Goal: Task Accomplishment & Management: Complete application form

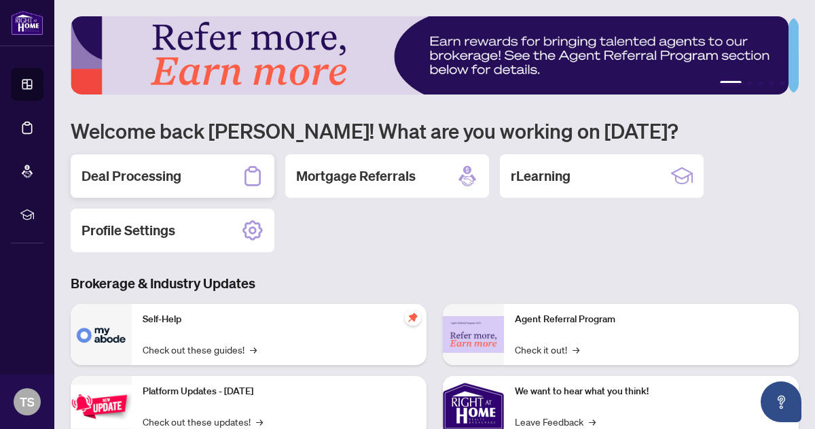
click at [159, 167] on h2 "Deal Processing" at bounding box center [132, 175] width 100 height 19
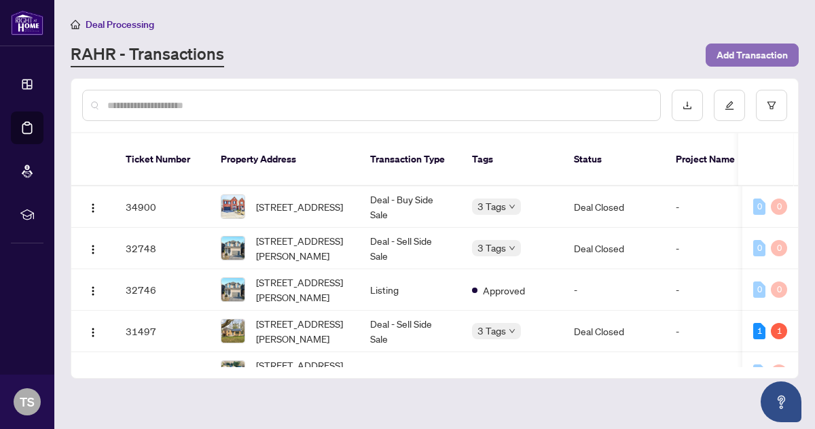
click at [741, 53] on span "Add Transaction" at bounding box center [752, 55] width 71 height 22
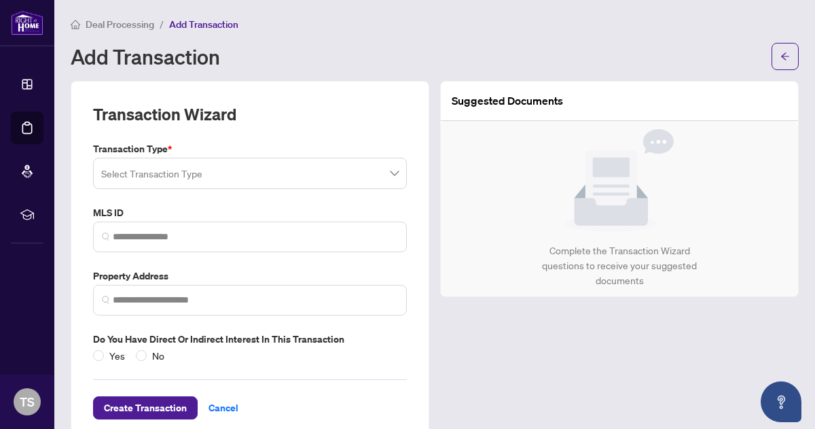
click at [151, 175] on input "search" at bounding box center [243, 175] width 285 height 30
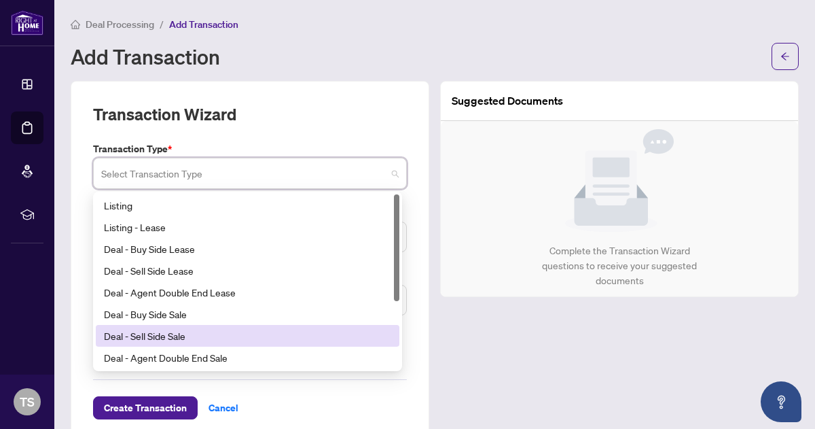
click at [153, 336] on div "Deal - Sell Side Sale" at bounding box center [247, 335] width 287 height 15
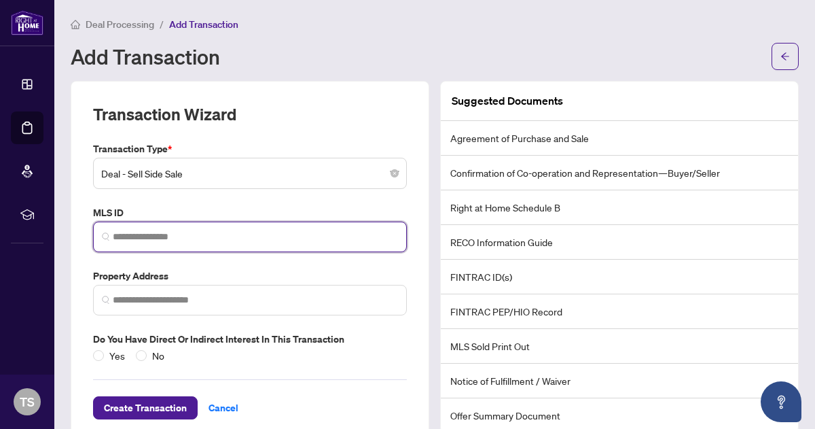
click at [126, 232] on input "search" at bounding box center [255, 237] width 285 height 14
type input "*"
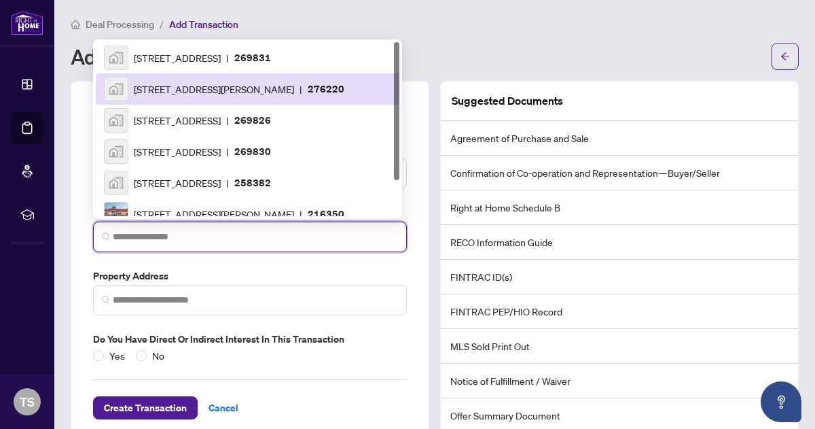
paste input "*********"
type input "*********"
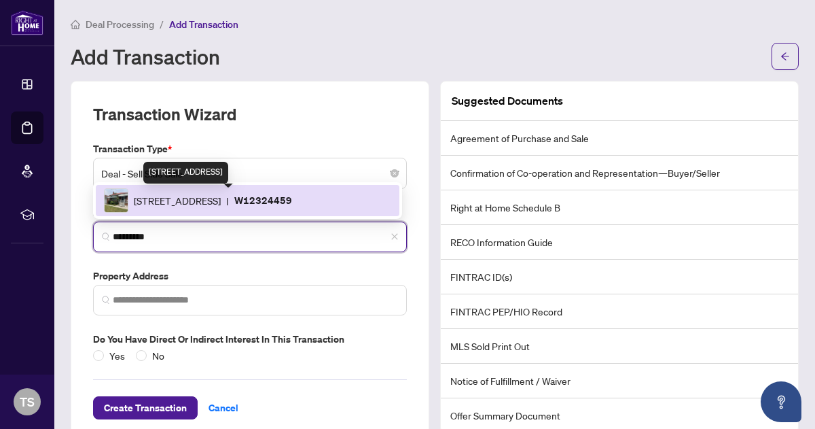
click at [196, 201] on span "25 Heatherglen Rd, Toronto, Ontario M9W 4P9, Canada" at bounding box center [177, 200] width 87 height 15
type input "**********"
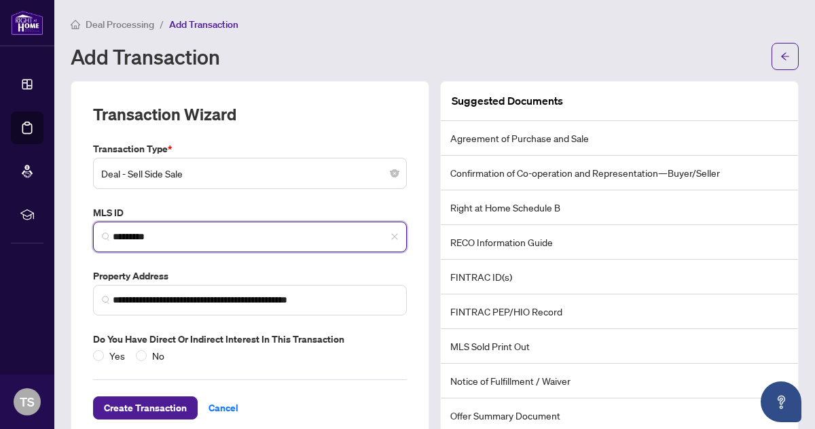
scroll to position [27, 0]
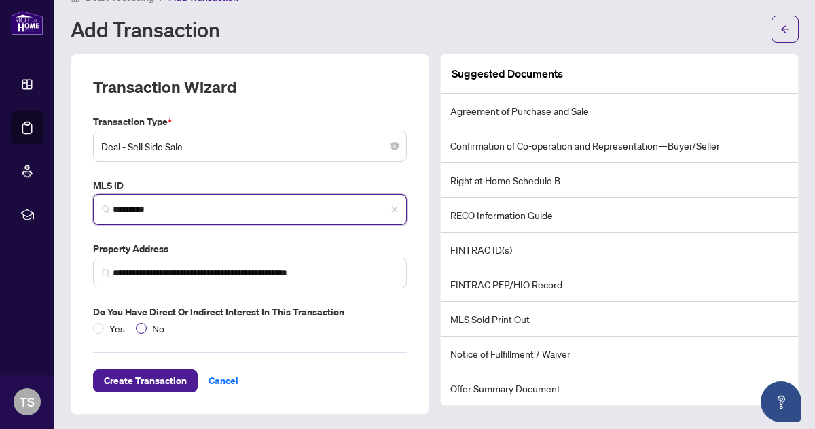
type input "*********"
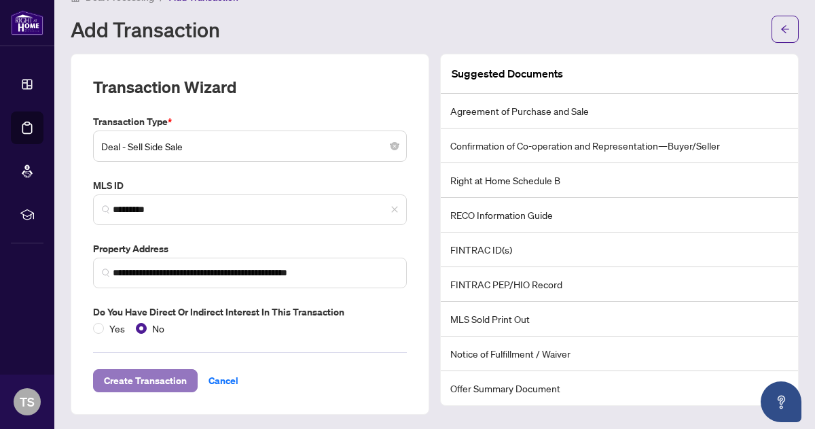
click at [144, 379] on span "Create Transaction" at bounding box center [145, 381] width 83 height 22
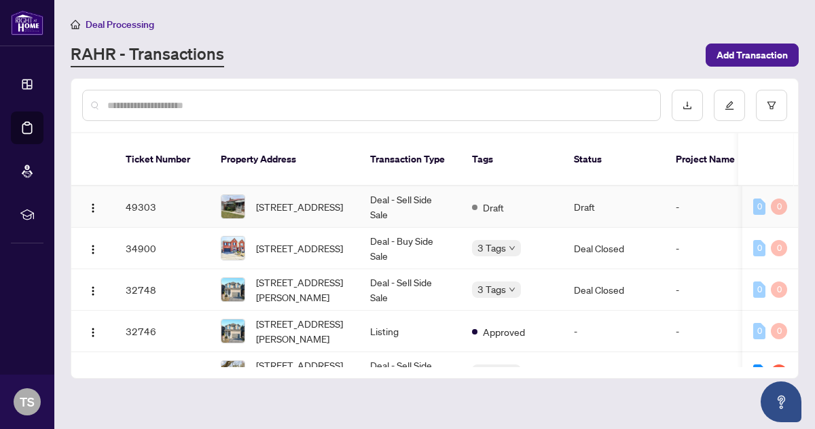
click at [403, 186] on td "Deal - Sell Side Sale" at bounding box center [410, 206] width 102 height 41
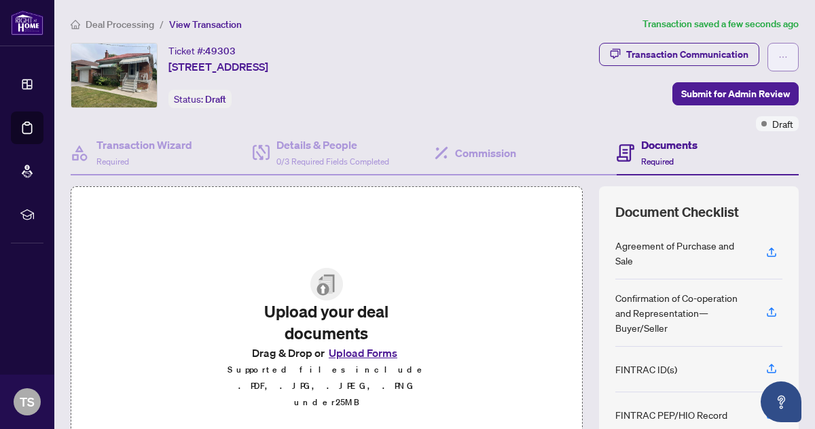
click at [778, 54] on icon "ellipsis" at bounding box center [783, 57] width 10 height 10
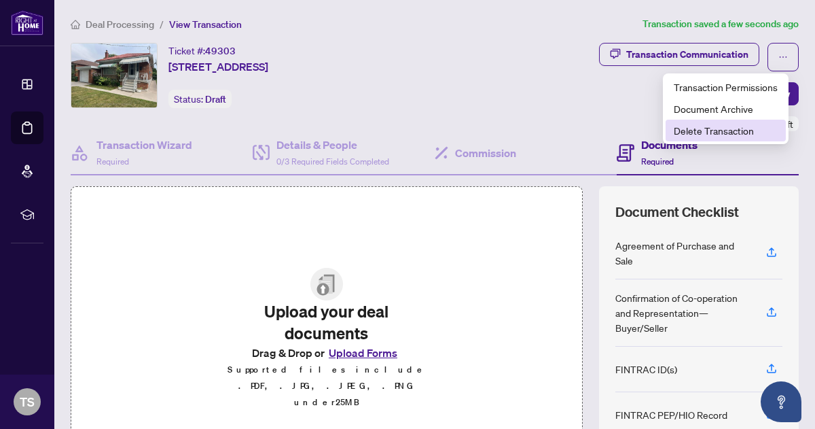
click at [727, 130] on span "Delete Transaction" at bounding box center [726, 130] width 104 height 15
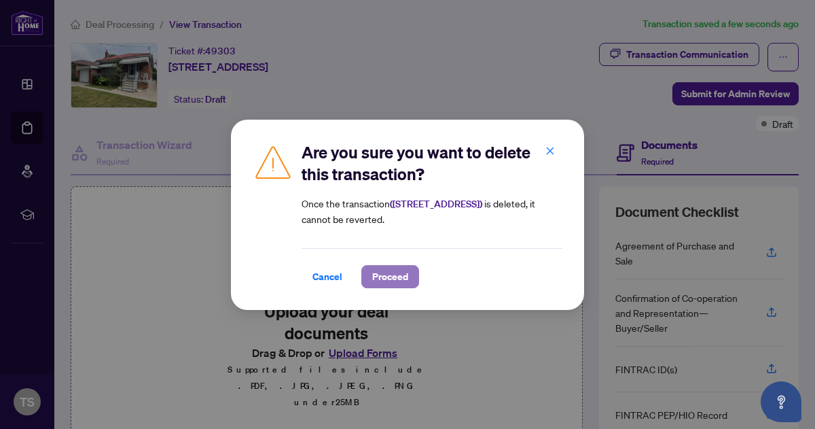
click at [393, 266] on span "Proceed" at bounding box center [390, 277] width 36 height 22
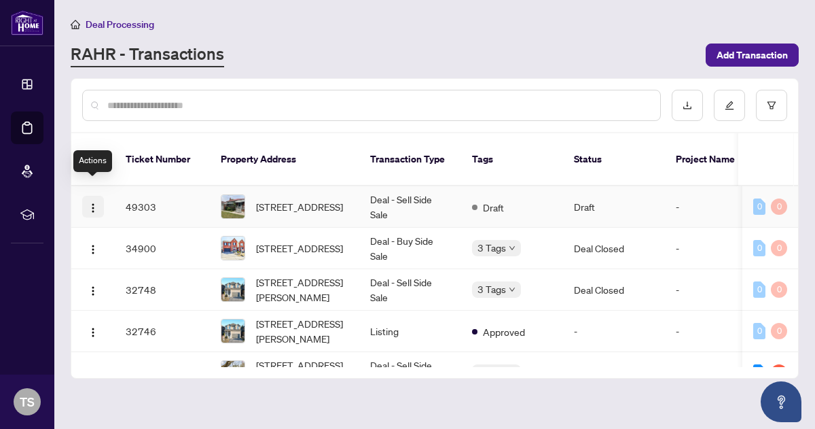
click at [92, 202] on img "button" at bounding box center [93, 207] width 11 height 11
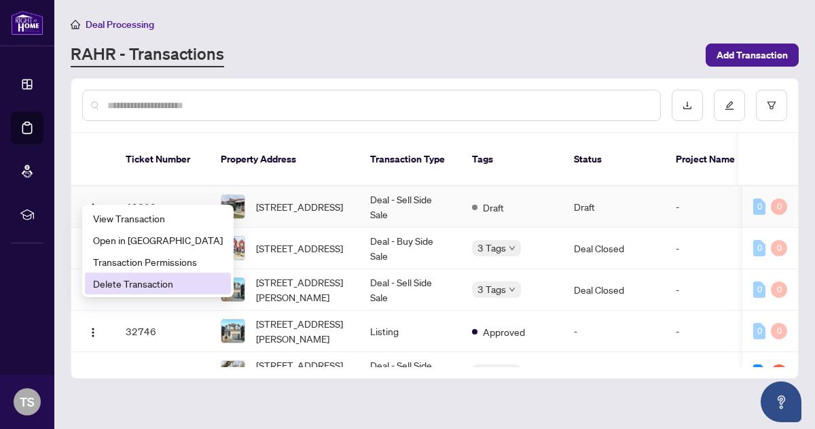
click at [135, 281] on span "Delete Transaction" at bounding box center [158, 283] width 130 height 15
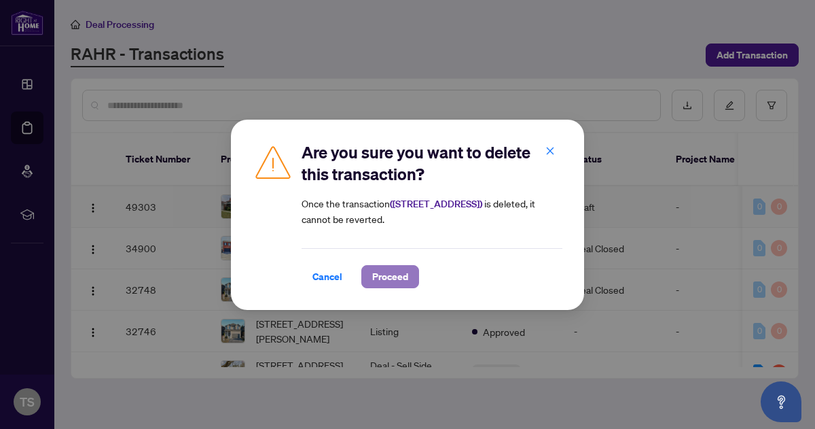
click at [395, 276] on span "Proceed" at bounding box center [390, 277] width 36 height 22
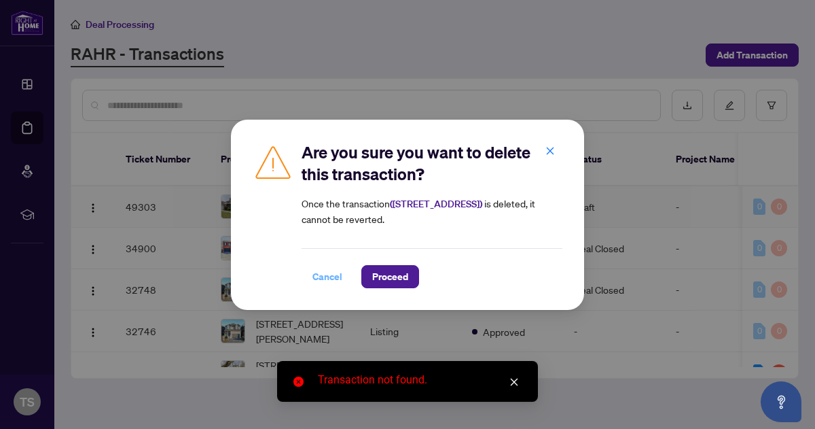
click at [325, 274] on span "Cancel" at bounding box center [327, 277] width 30 height 22
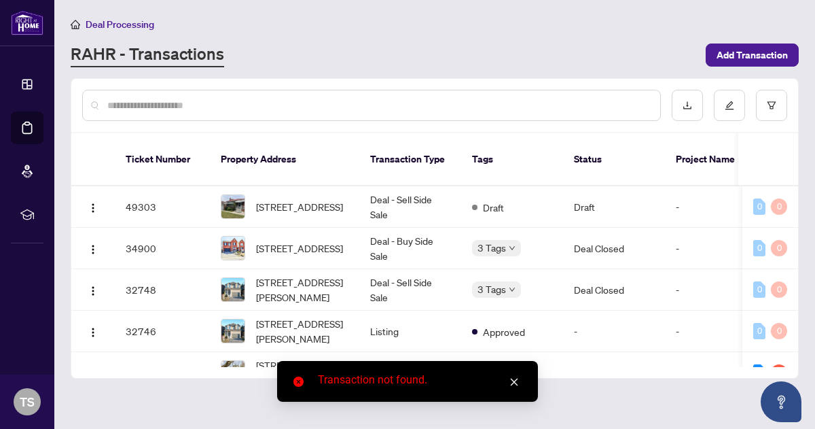
click at [518, 381] on icon "close" at bounding box center [514, 382] width 10 height 10
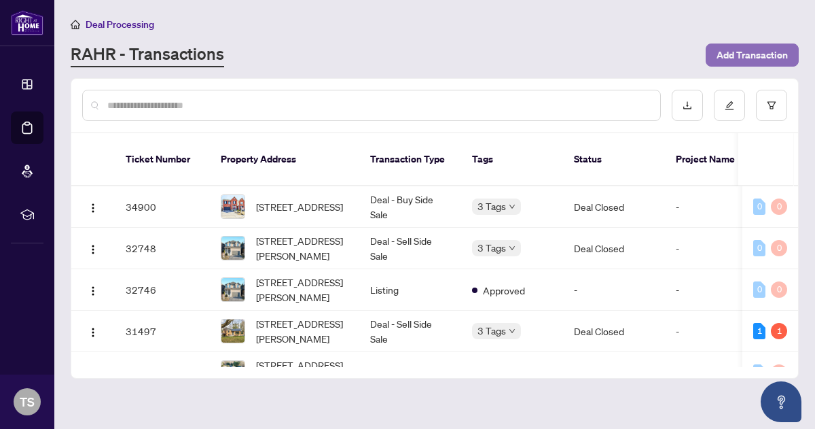
click at [752, 49] on span "Add Transaction" at bounding box center [752, 55] width 71 height 22
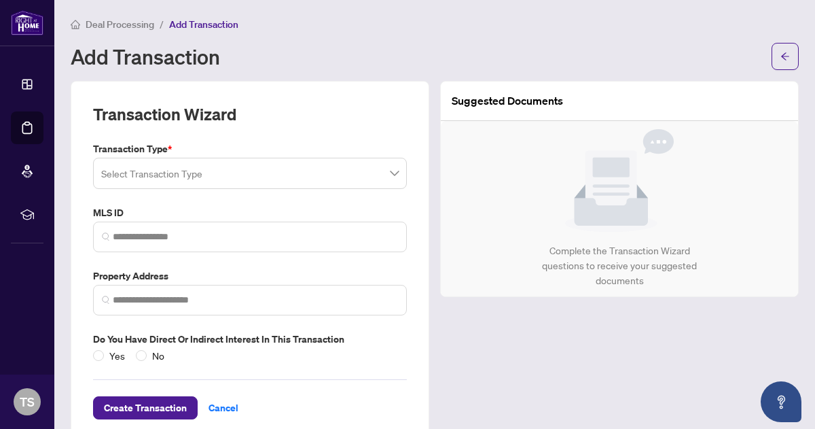
click at [219, 175] on input "search" at bounding box center [243, 175] width 285 height 30
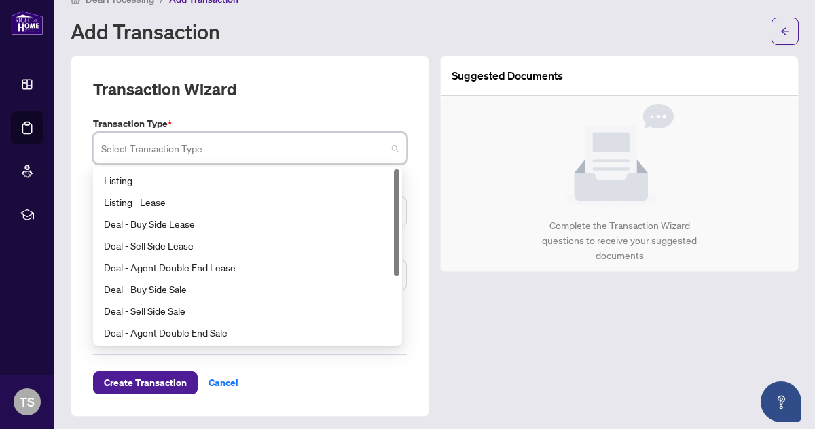
scroll to position [24, 0]
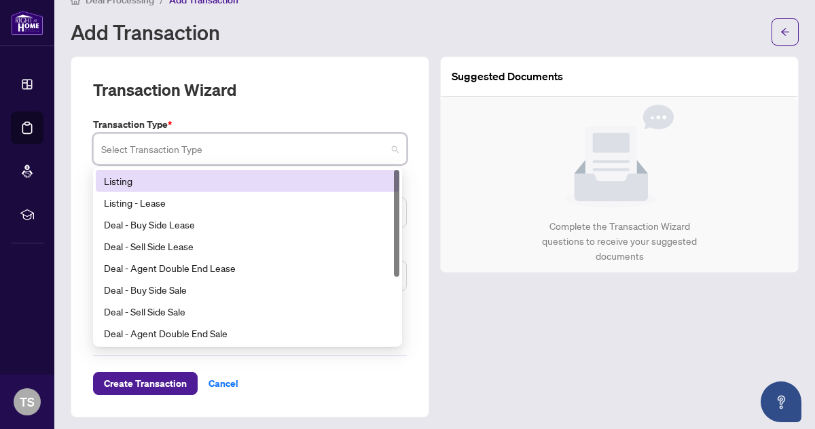
click at [119, 181] on div "Listing" at bounding box center [247, 180] width 287 height 15
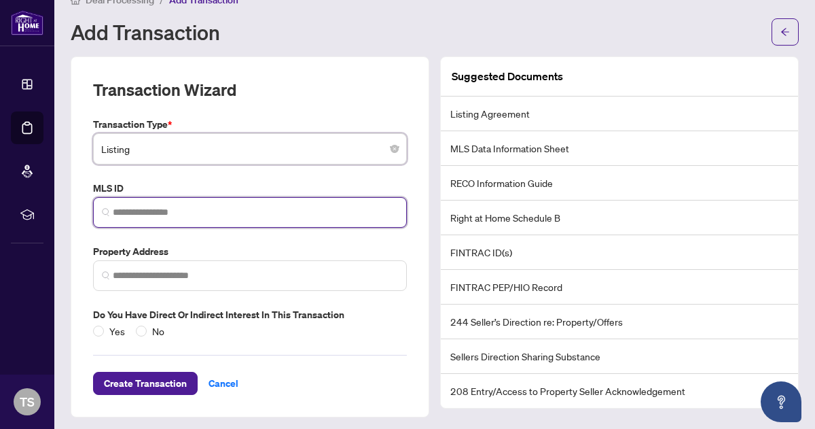
click at [126, 213] on input "search" at bounding box center [255, 212] width 285 height 14
paste input "*********"
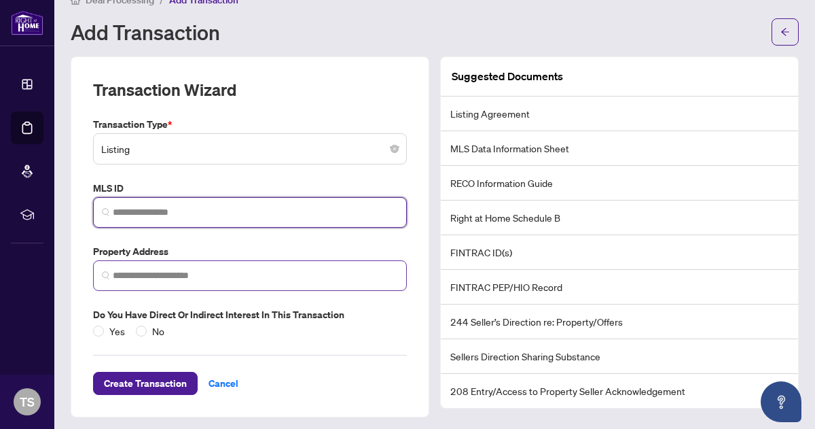
type input "*********"
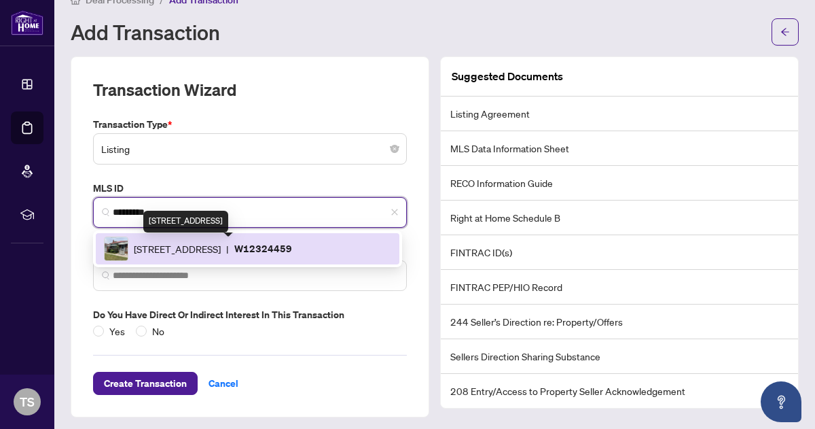
click at [197, 249] on span "25 Heatherglen Rd, Toronto, Ontario M9W 4P9, Canada" at bounding box center [177, 248] width 87 height 15
type input "**********"
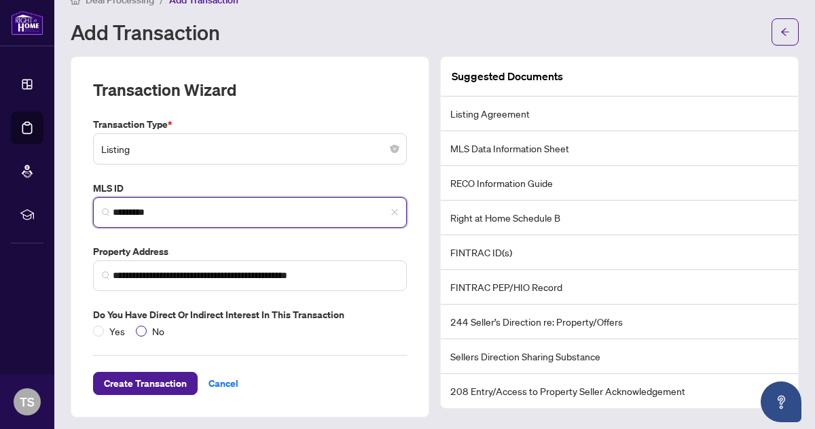
type input "*********"
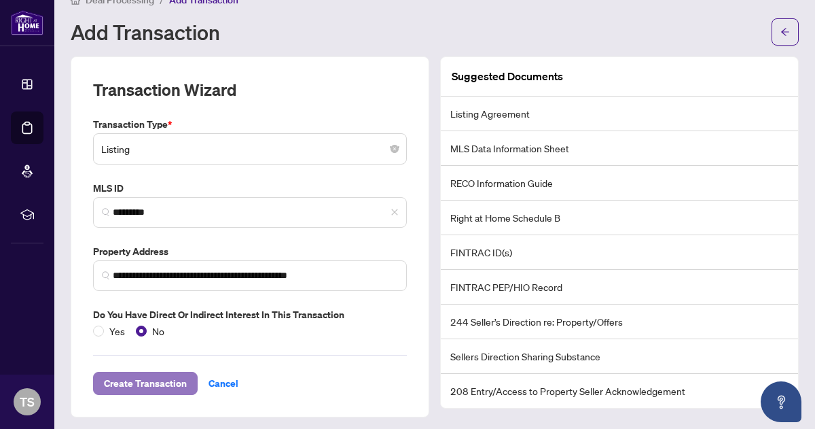
click at [140, 382] on span "Create Transaction" at bounding box center [145, 383] width 83 height 22
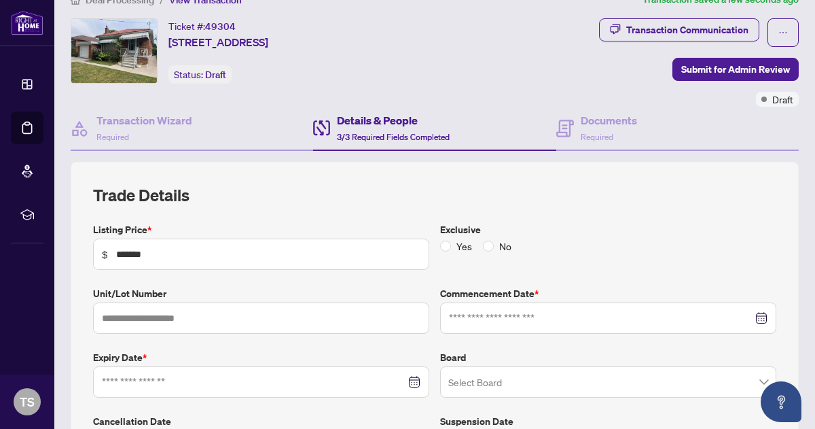
type input "**********"
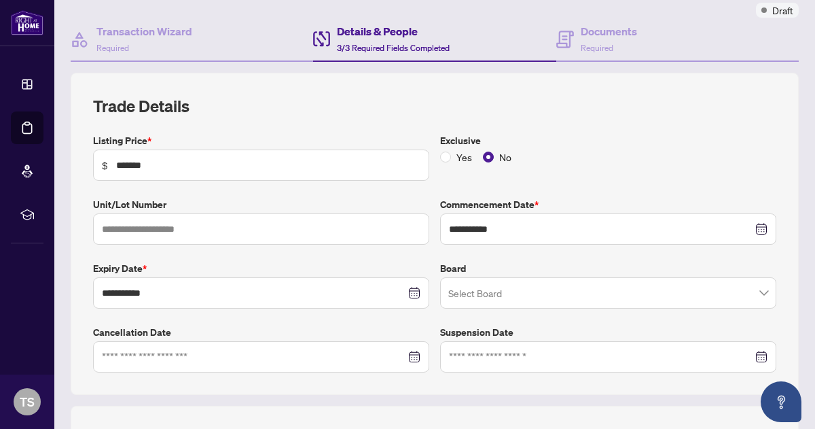
scroll to position [118, 0]
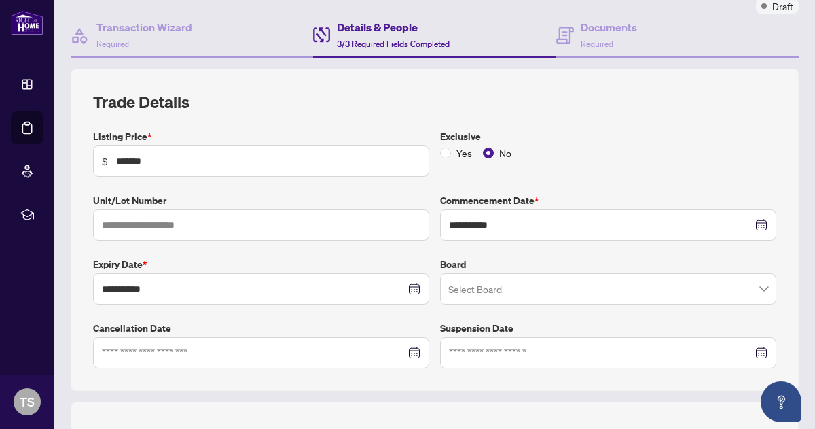
click at [454, 289] on input "search" at bounding box center [602, 291] width 308 height 30
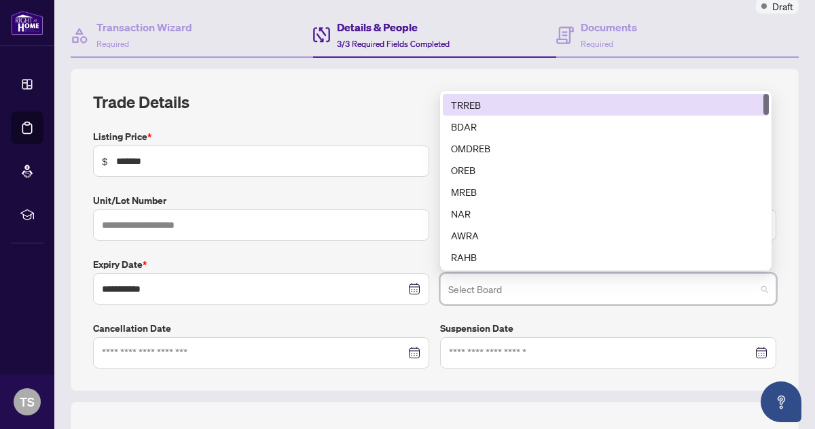
click at [467, 105] on div "TRREB" at bounding box center [606, 104] width 310 height 15
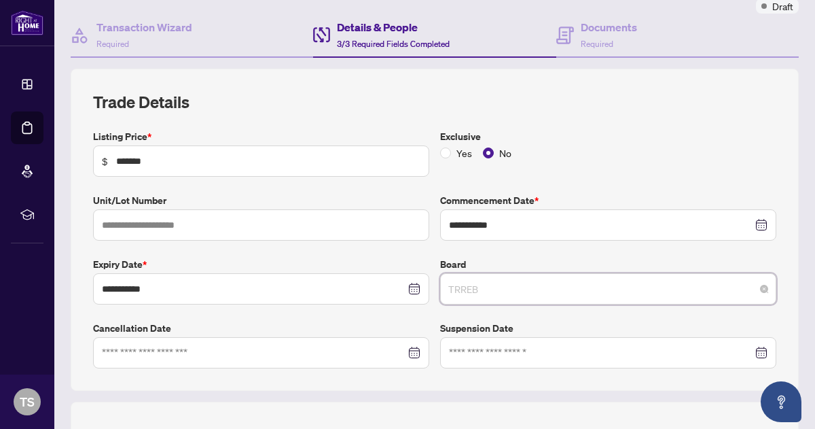
click at [484, 283] on span "TRREB" at bounding box center [608, 289] width 320 height 26
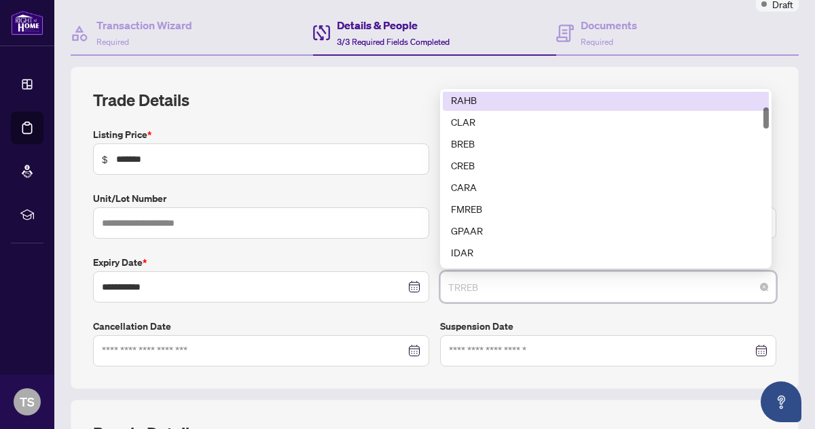
scroll to position [0, 0]
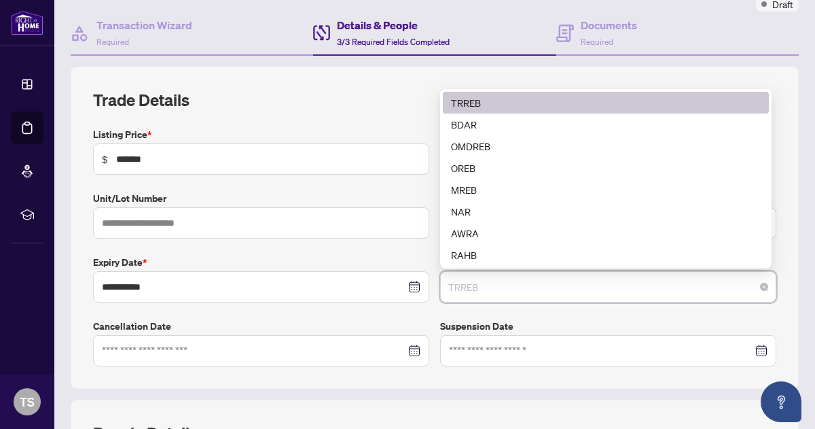
click at [488, 101] on div "TRREB" at bounding box center [606, 102] width 310 height 15
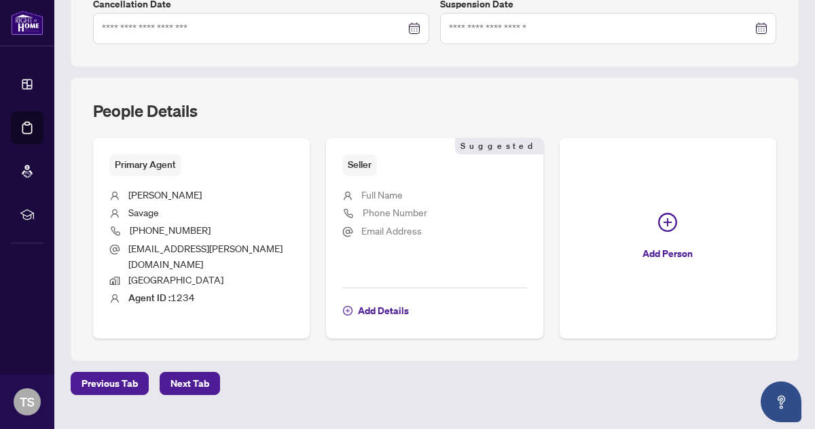
scroll to position [443, 0]
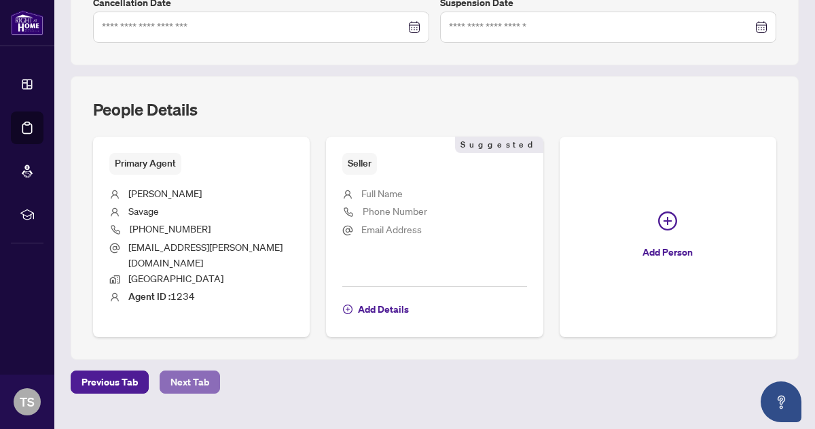
click at [194, 371] on span "Next Tab" at bounding box center [189, 382] width 39 height 22
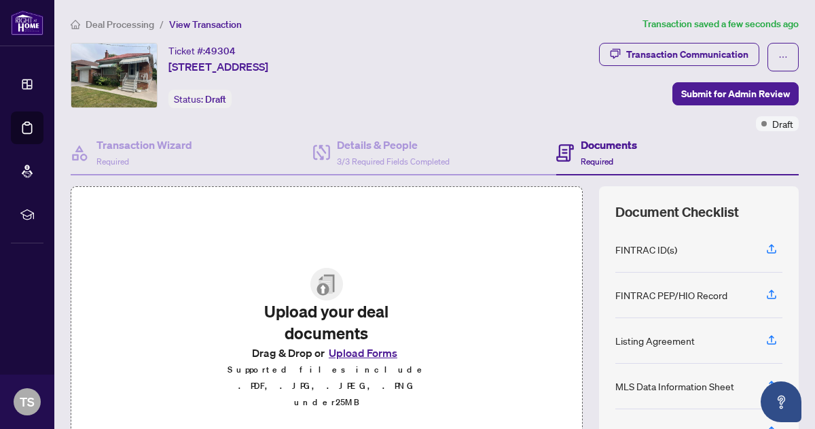
click at [364, 361] on button "Upload Forms" at bounding box center [363, 353] width 77 height 18
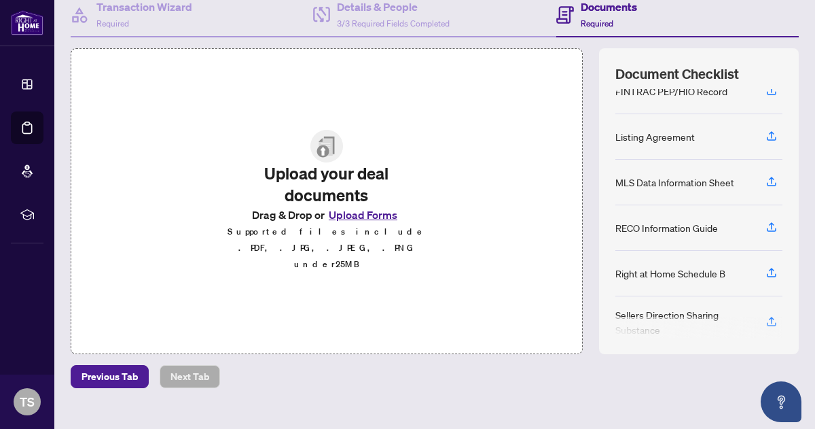
scroll to position [65, 0]
click at [769, 132] on icon "button" at bounding box center [771, 135] width 5 height 7
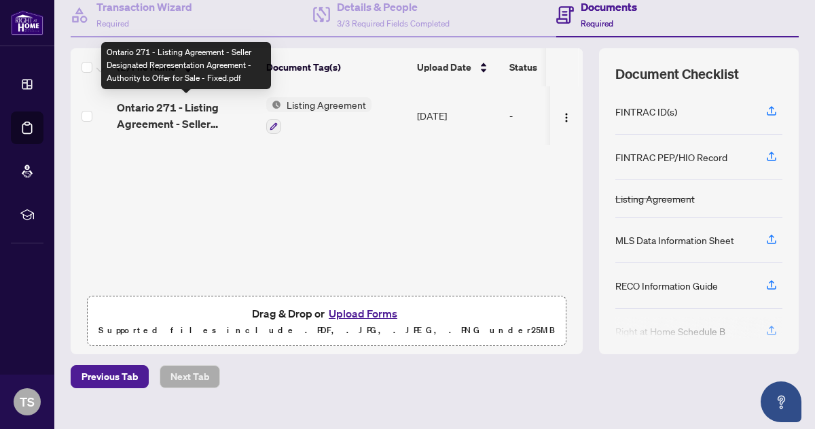
click at [210, 110] on span "Ontario 271 - Listing Agreement - Seller Designated Representation Agreement - …" at bounding box center [186, 115] width 139 height 33
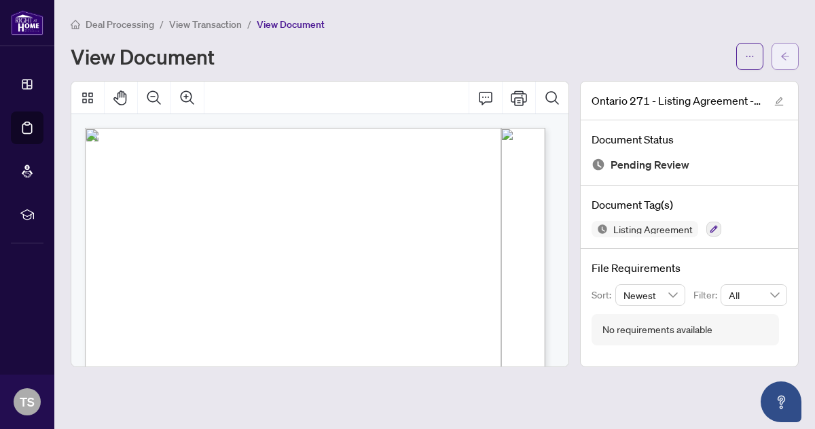
click at [787, 57] on icon "arrow-left" at bounding box center [785, 57] width 10 height 10
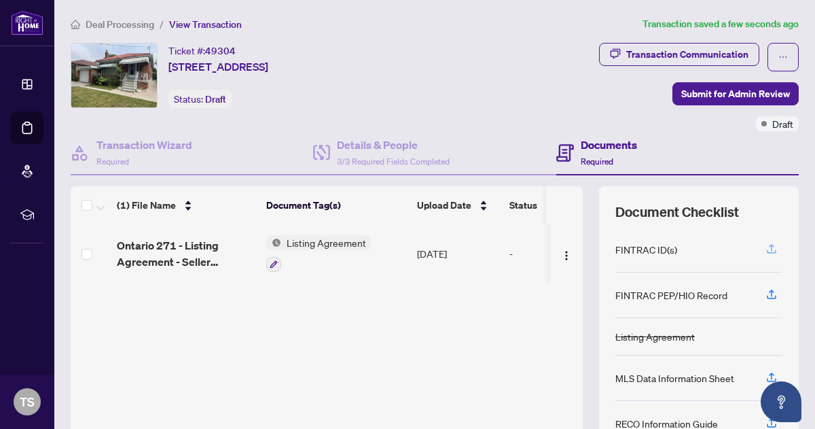
click at [769, 244] on icon "button" at bounding box center [771, 247] width 5 height 7
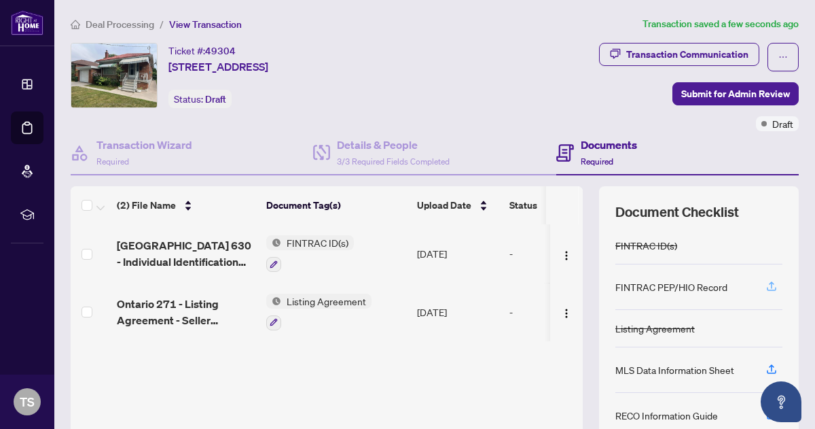
click at [769, 283] on icon "button" at bounding box center [771, 284] width 5 height 7
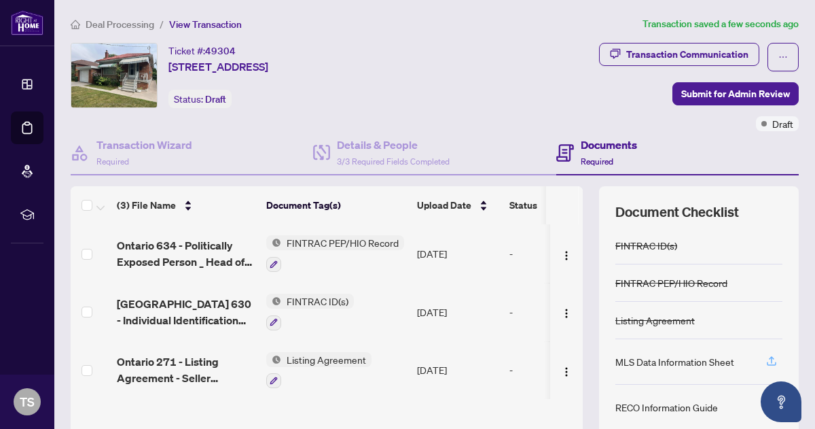
click at [766, 357] on icon "button" at bounding box center [772, 361] width 12 height 12
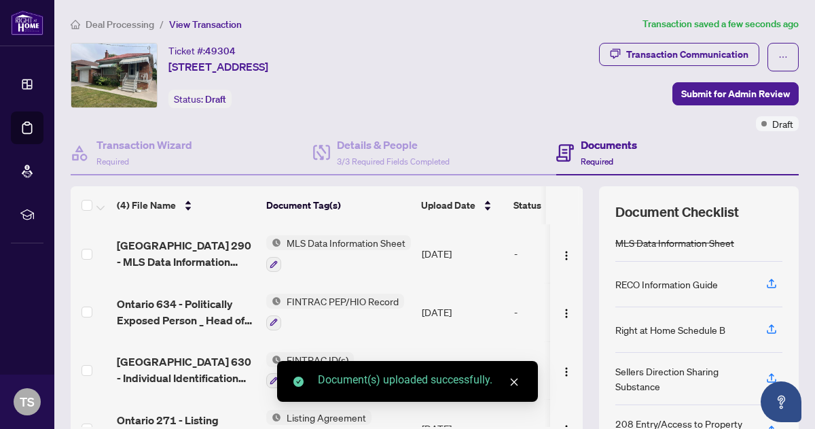
scroll to position [115, 0]
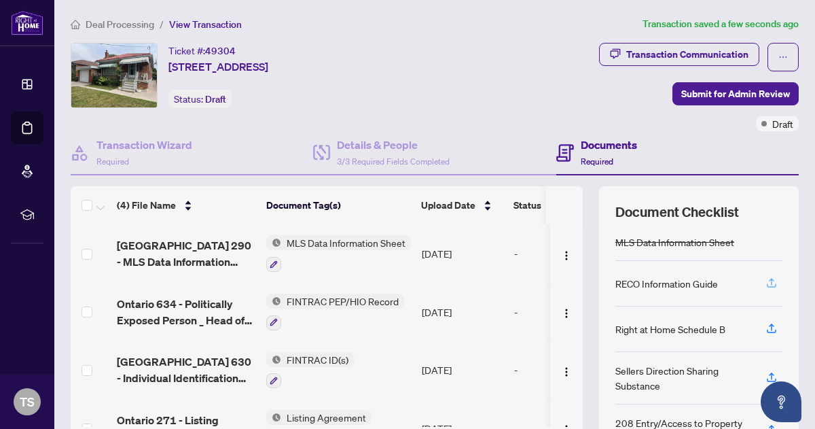
click at [766, 279] on icon "button" at bounding box center [772, 282] width 12 height 12
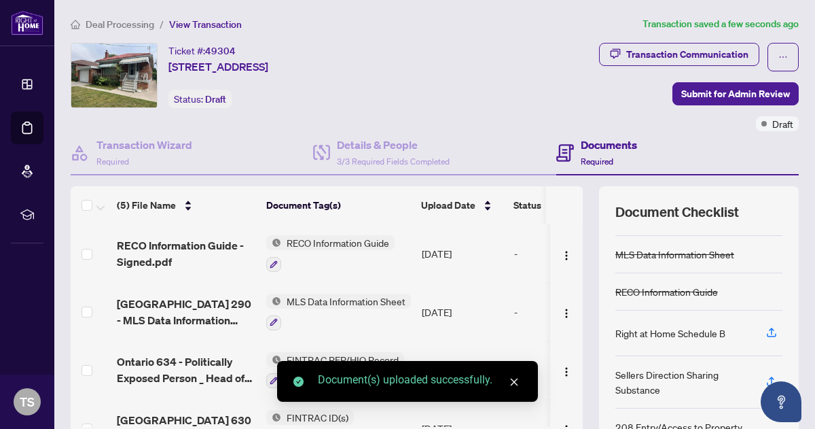
scroll to position [144, 0]
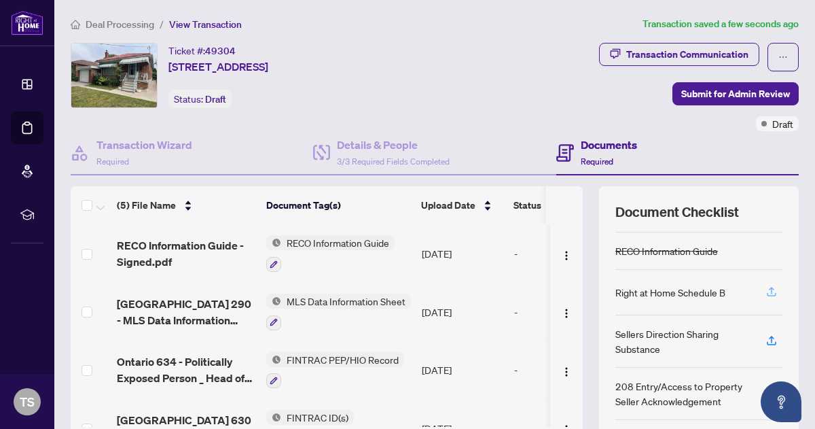
click at [766, 285] on icon "button" at bounding box center [772, 291] width 12 height 12
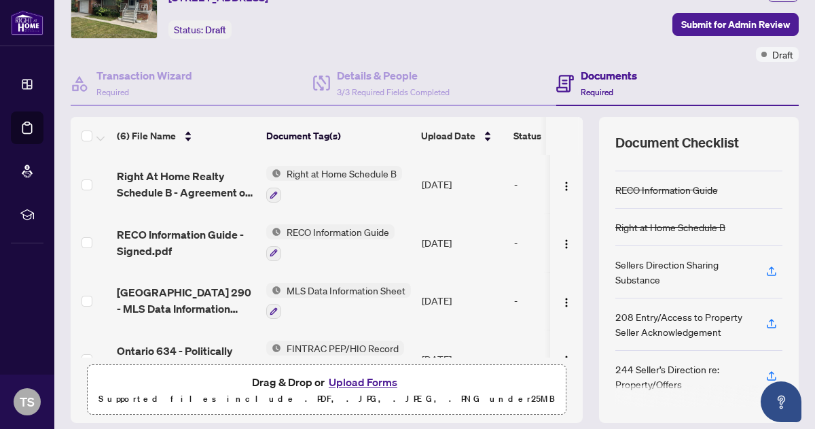
scroll to position [81, 0]
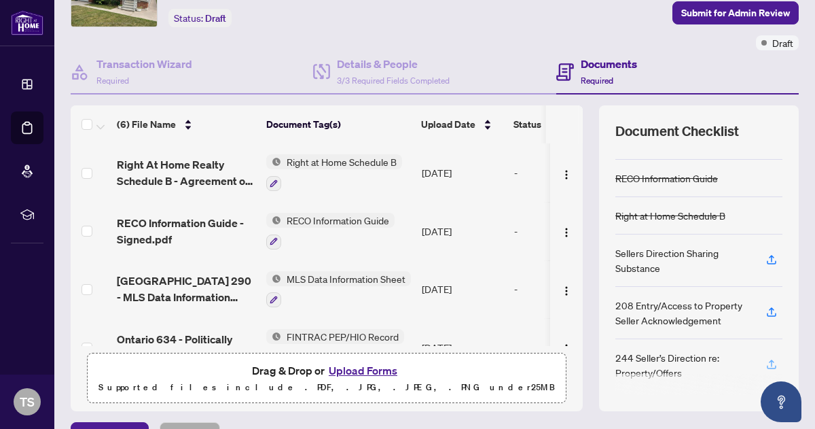
click at [766, 361] on icon "button" at bounding box center [772, 364] width 12 height 12
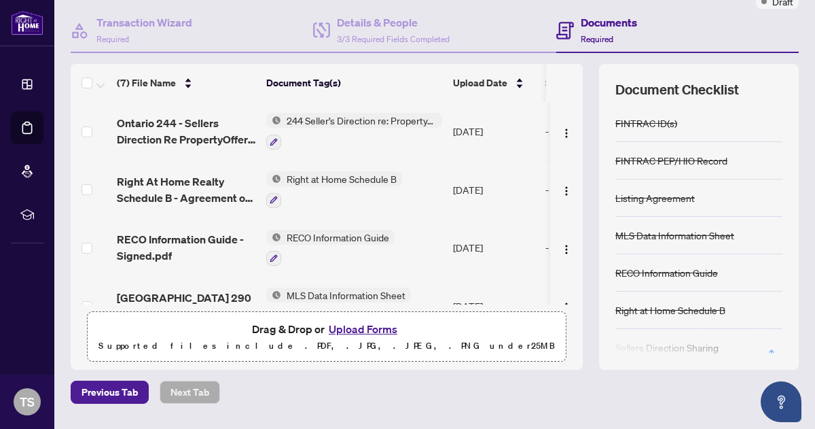
scroll to position [0, 0]
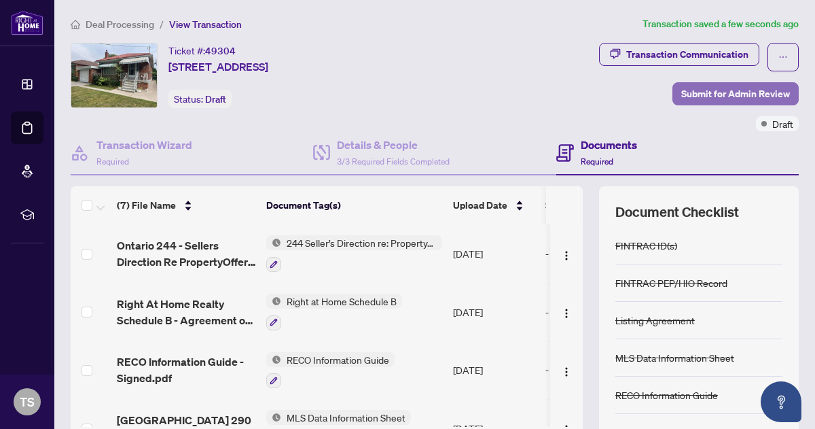
click at [713, 92] on span "Submit for Admin Review" at bounding box center [735, 94] width 109 height 22
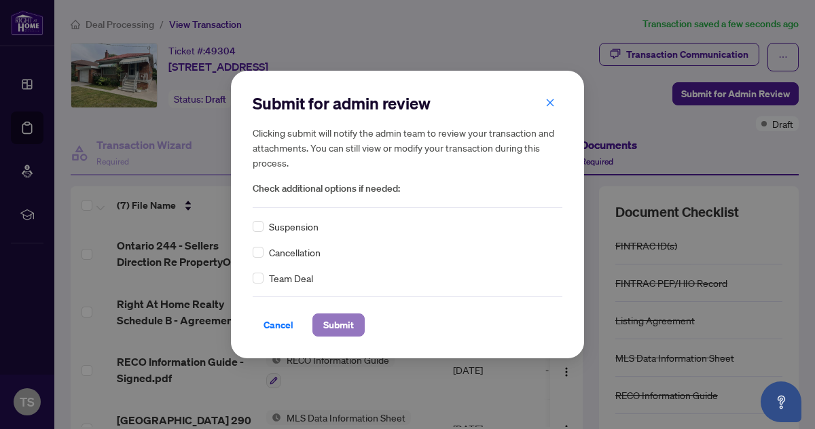
click at [336, 327] on span "Submit" at bounding box center [338, 325] width 31 height 22
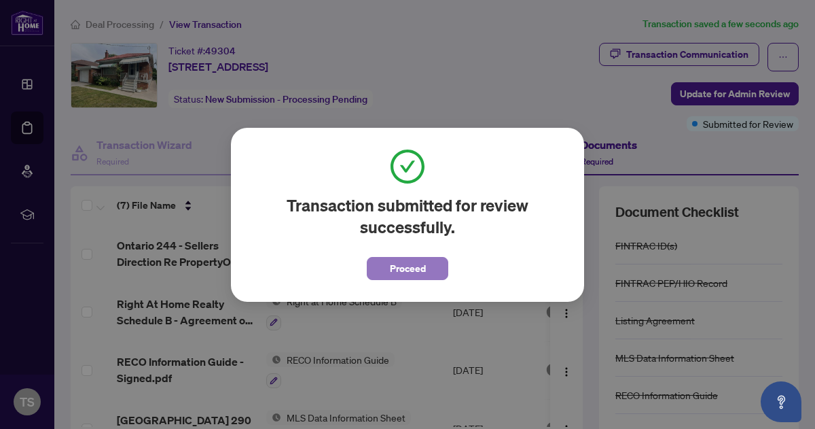
click at [405, 263] on span "Proceed" at bounding box center [408, 268] width 36 height 22
